Goal: Transaction & Acquisition: Purchase product/service

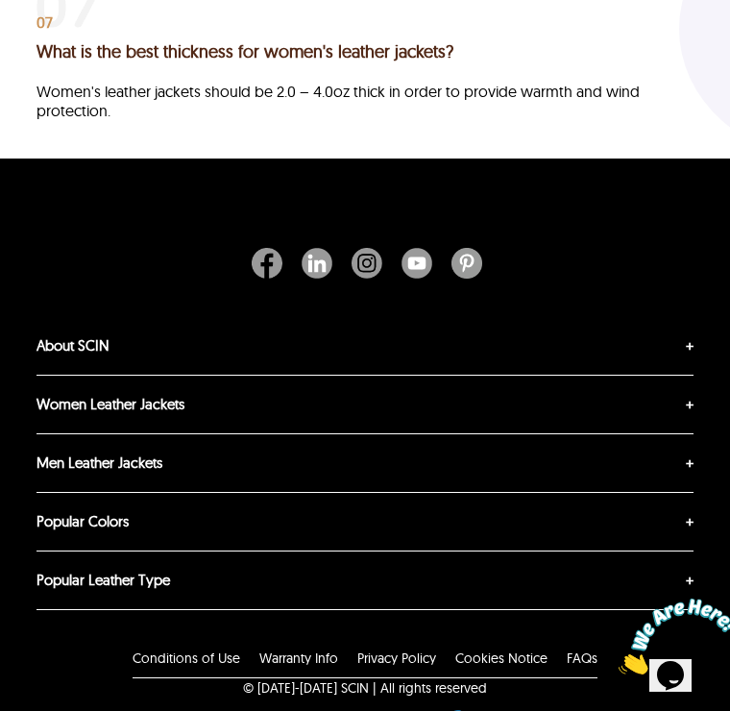
scroll to position [5896, 0]
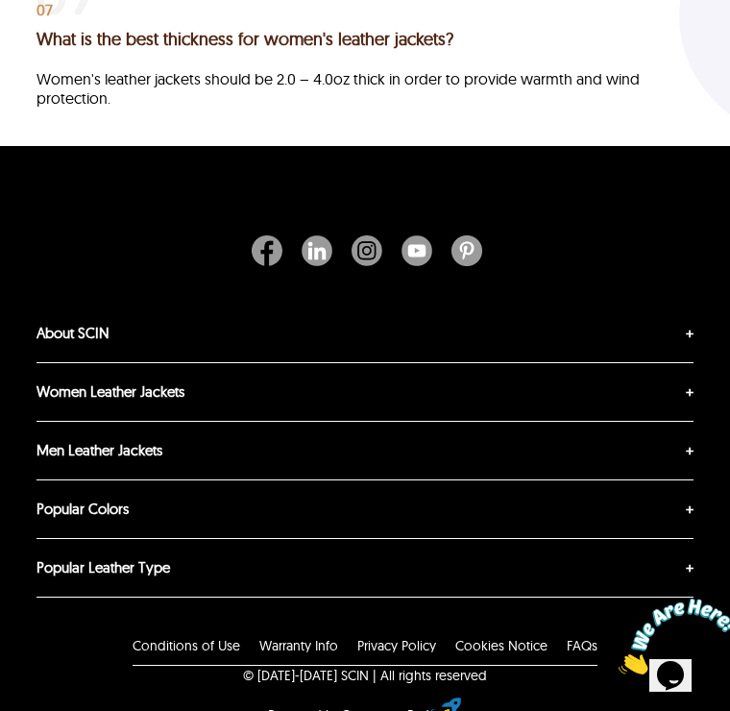
click at [70, 401] on link "Women Leather Jackets" at bounding box center [111, 391] width 148 height 18
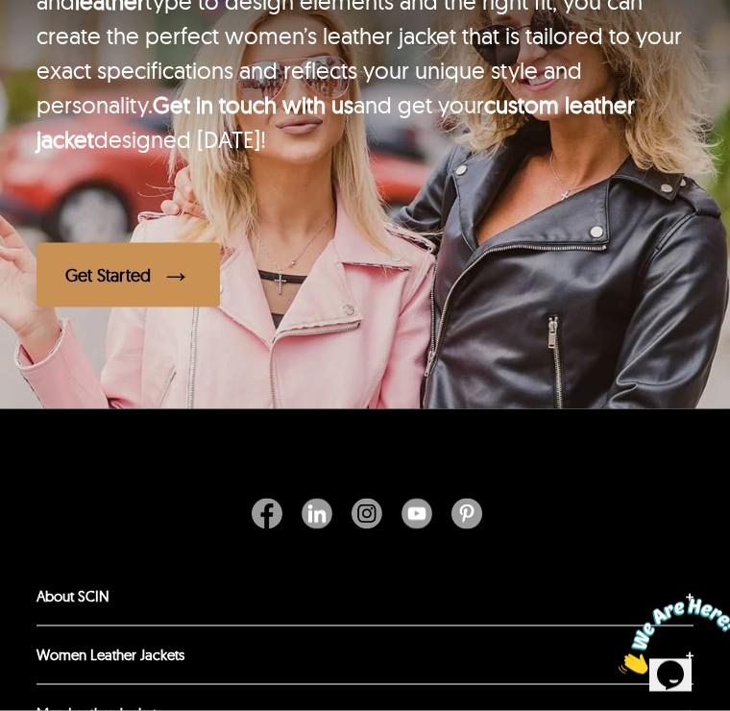
scroll to position [4332, 0]
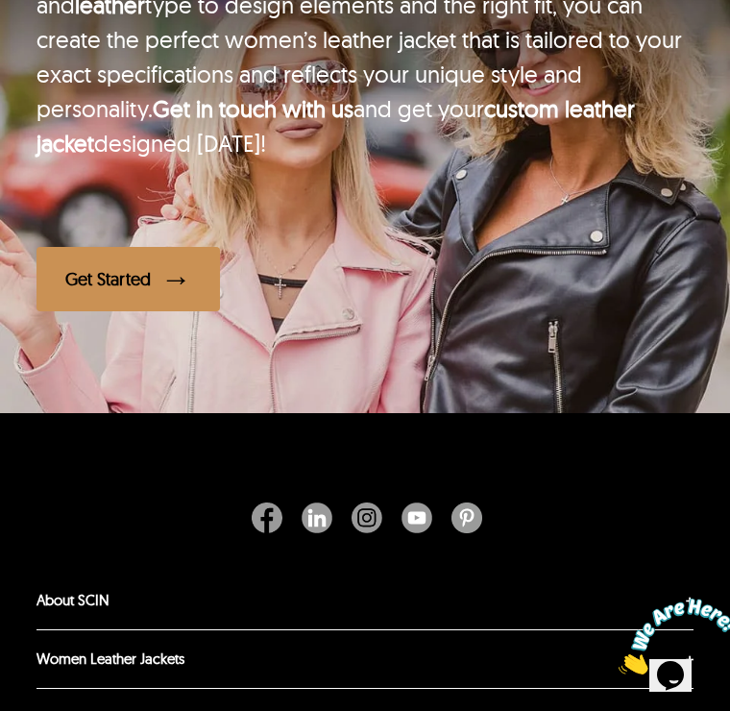
click at [115, 290] on div "Get Started" at bounding box center [107, 279] width 85 height 22
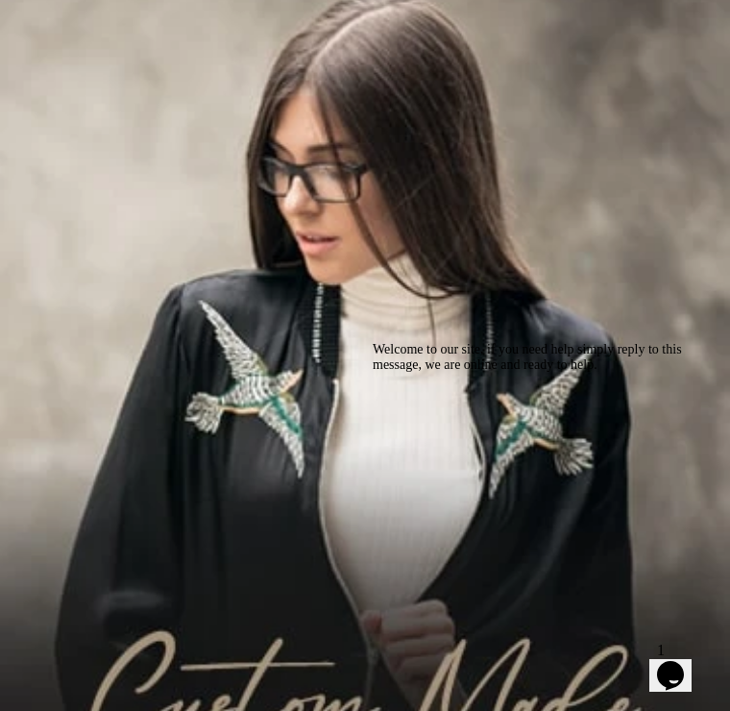
scroll to position [135, 0]
click at [224, 525] on img at bounding box center [365, 505] width 730 height 1071
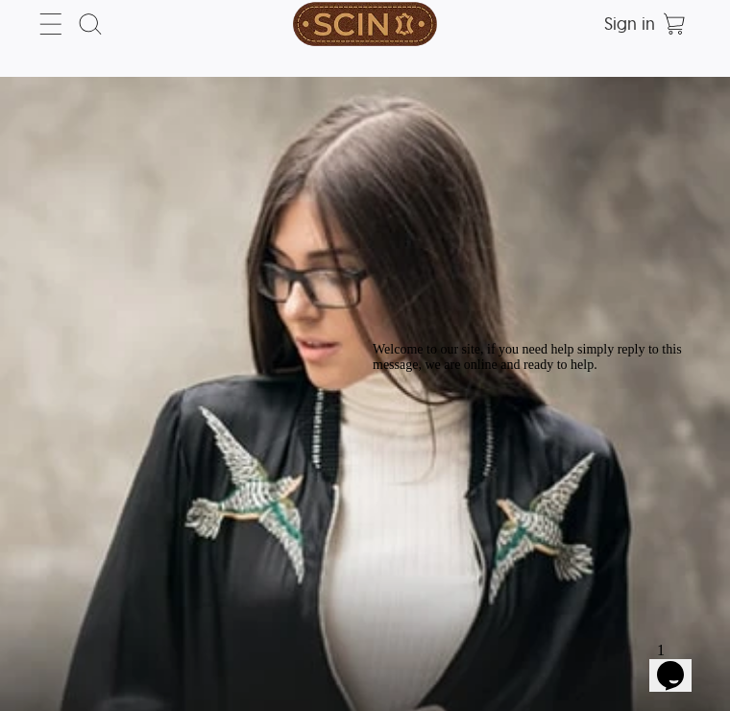
scroll to position [0, 0]
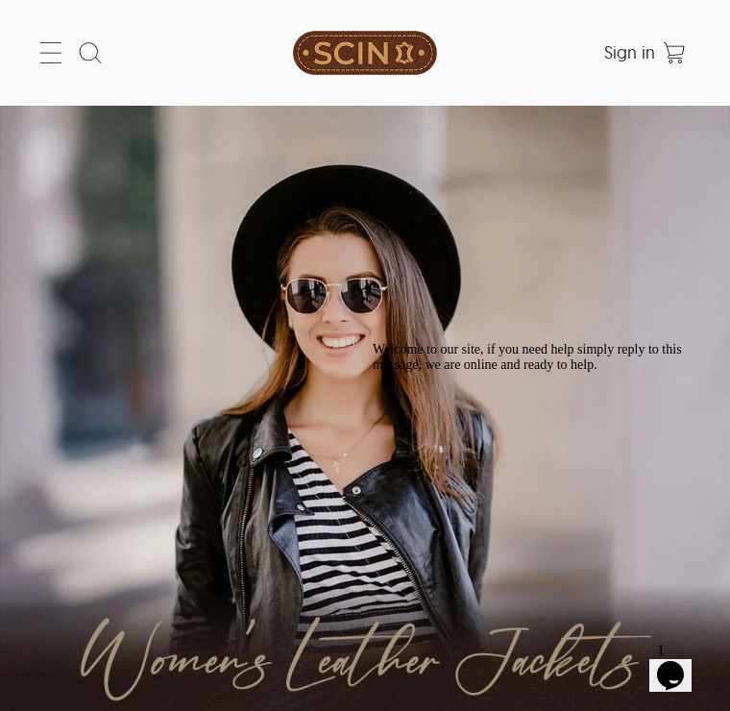
scroll to position [4689, 0]
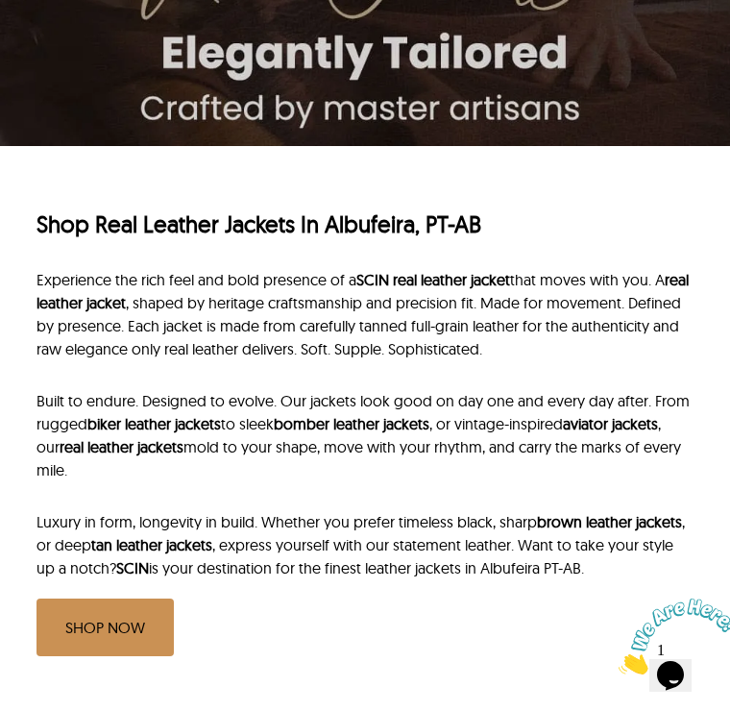
scroll to position [692, 0]
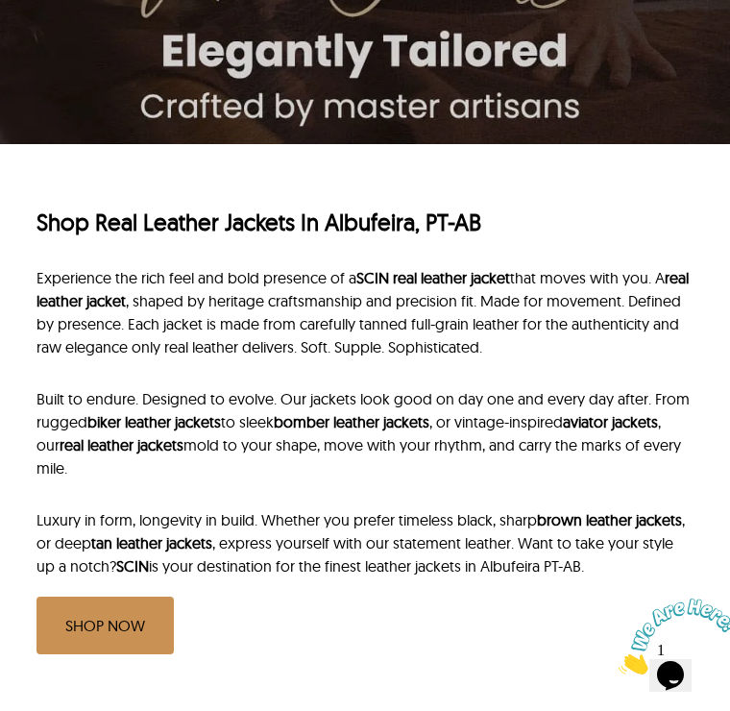
click at [84, 626] on link "SHOP NOW" at bounding box center [105, 626] width 137 height 58
